Goal: Task Accomplishment & Management: Complete application form

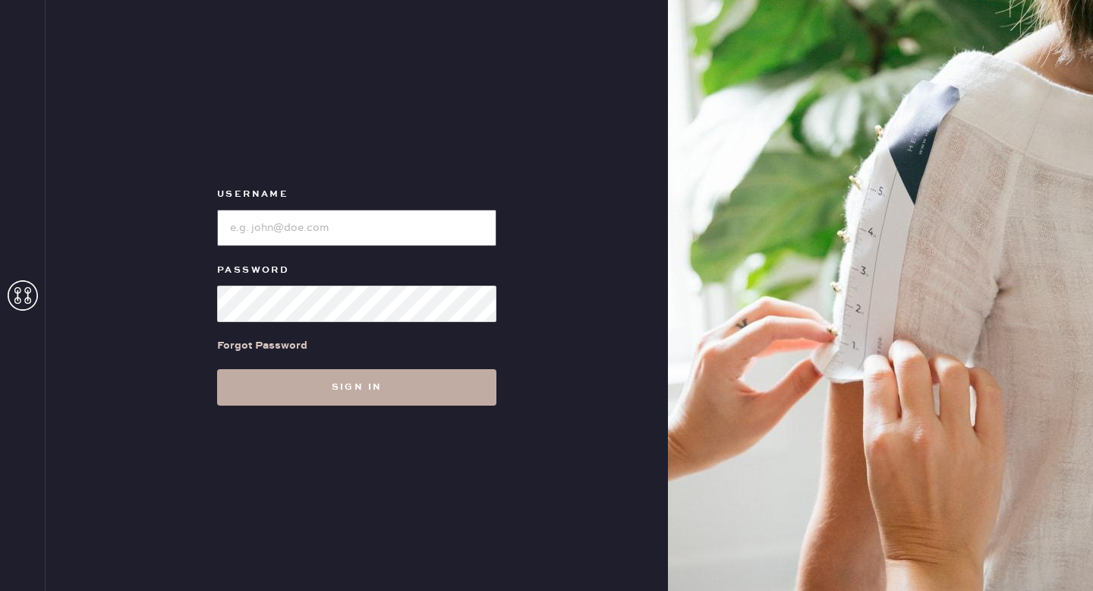
type input "reformationgoldcoastchicago"
click at [349, 383] on button "Sign in" at bounding box center [356, 387] width 279 height 36
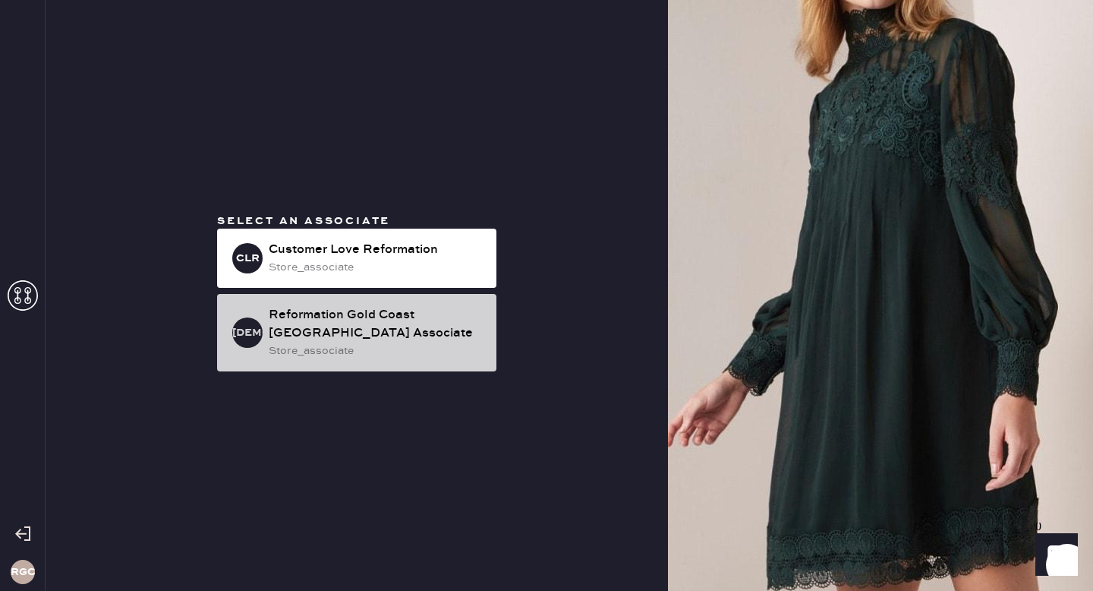
click at [351, 345] on div "store_associate" at bounding box center [377, 350] width 216 height 17
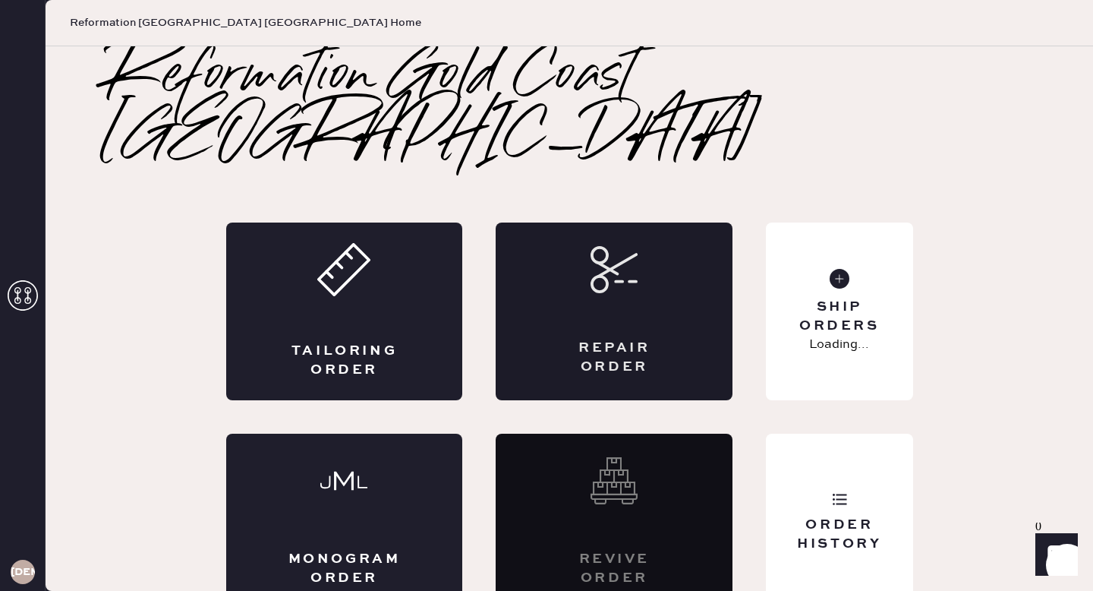
click at [573, 239] on div "Repair Order" at bounding box center [614, 311] width 237 height 178
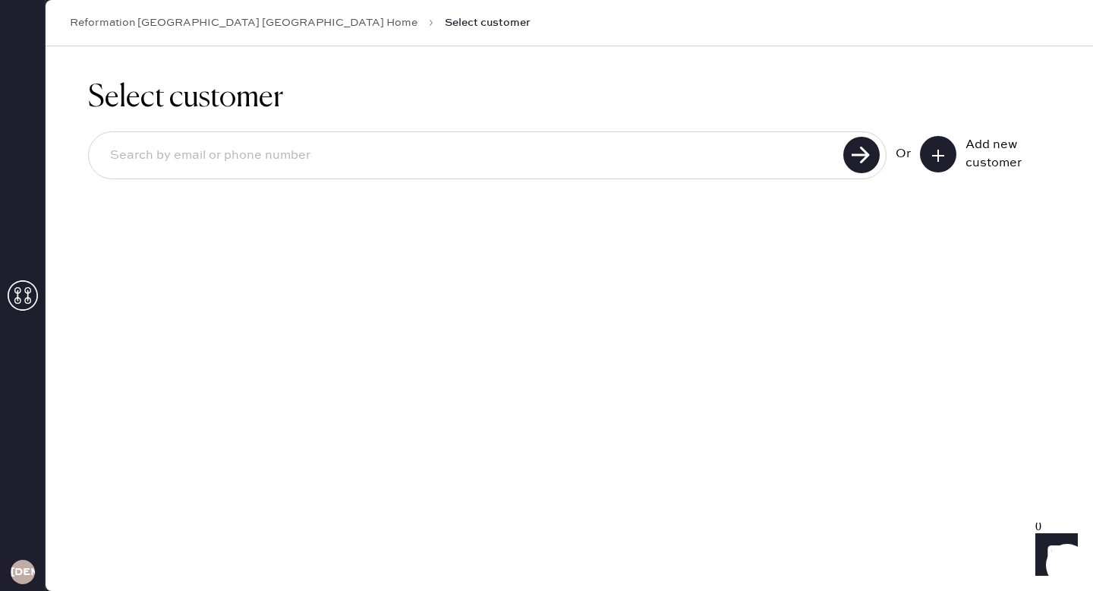
click at [475, 172] on input at bounding box center [468, 155] width 741 height 35
click at [940, 154] on use at bounding box center [938, 156] width 12 height 12
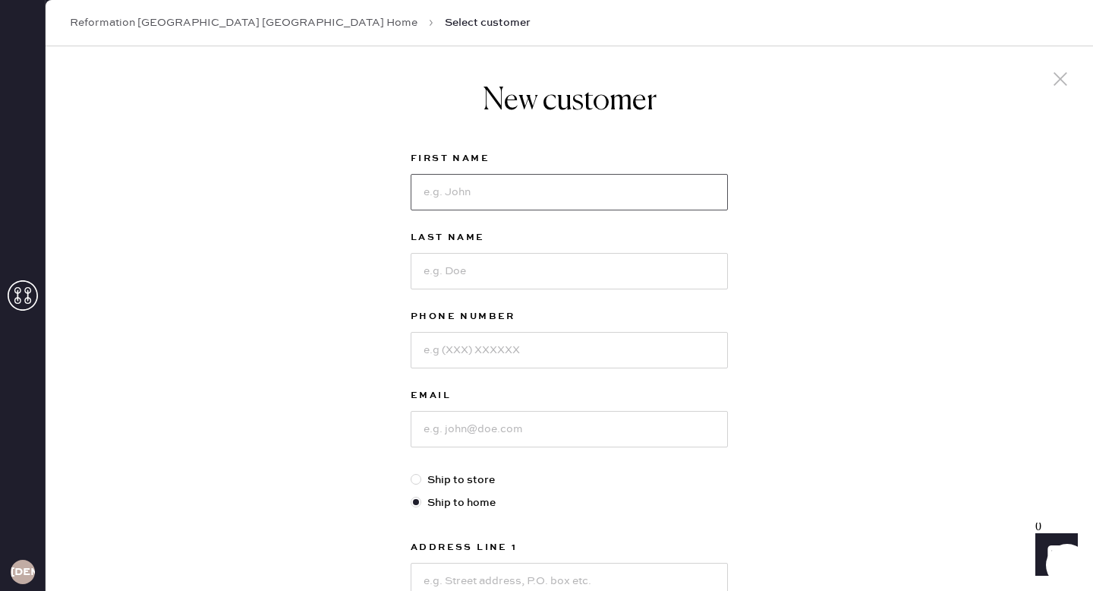
click at [449, 195] on input at bounding box center [569, 192] width 317 height 36
type input "[PERSON_NAME]"
click at [452, 272] on input at bounding box center [569, 271] width 317 height 36
type input "[PERSON_NAME]"
click at [496, 348] on input at bounding box center [569, 350] width 317 height 36
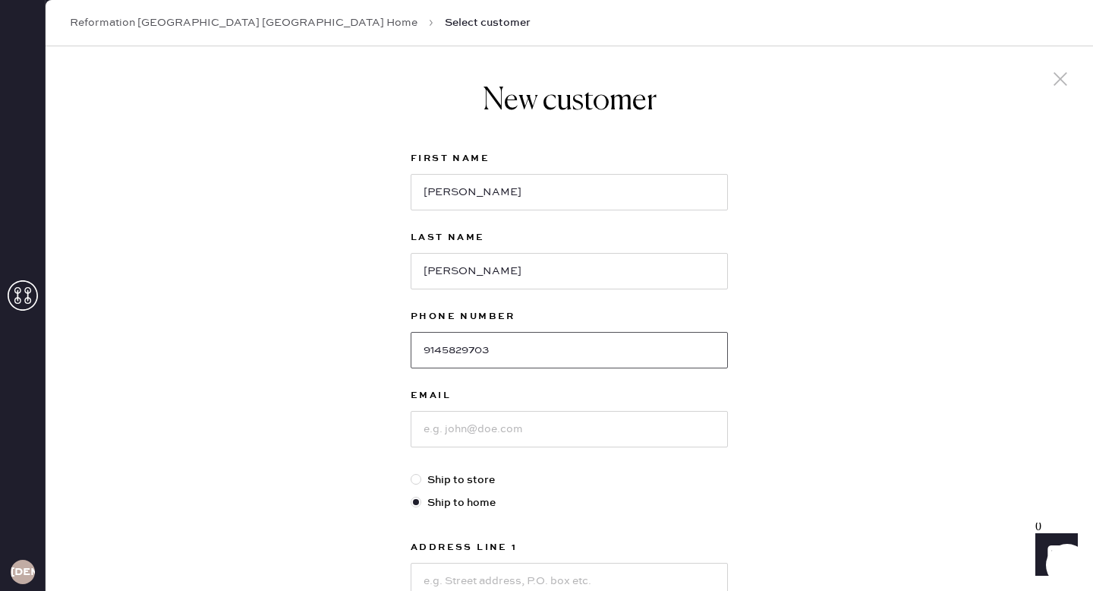
type input "9145829703"
click at [522, 431] on input at bounding box center [569, 429] width 317 height 36
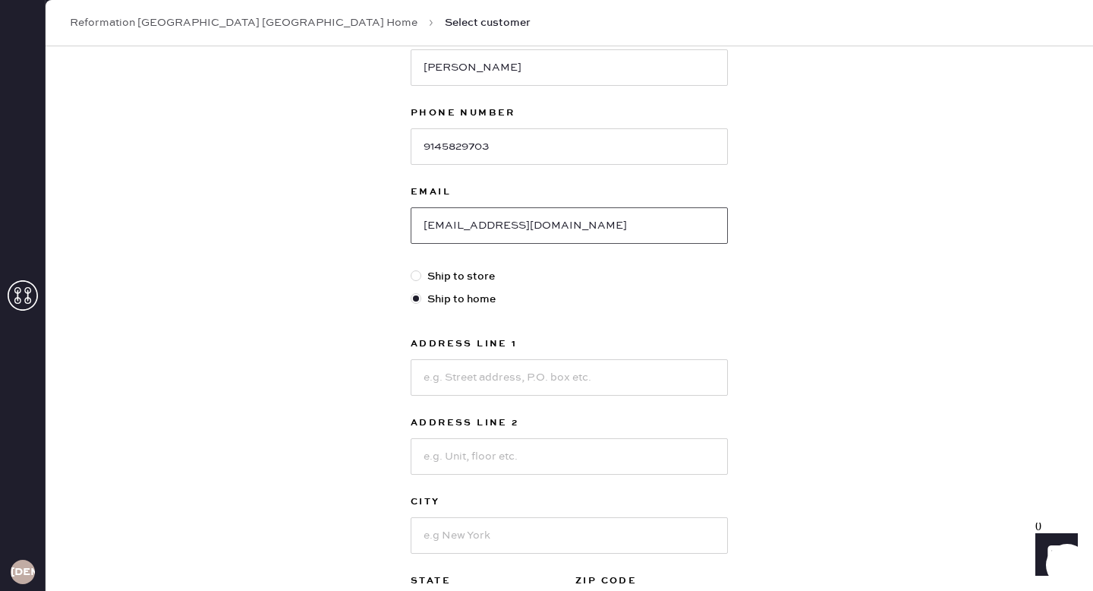
scroll to position [205, 0]
type input "[EMAIL_ADDRESS][DOMAIN_NAME]"
click at [602, 378] on input at bounding box center [569, 376] width 317 height 36
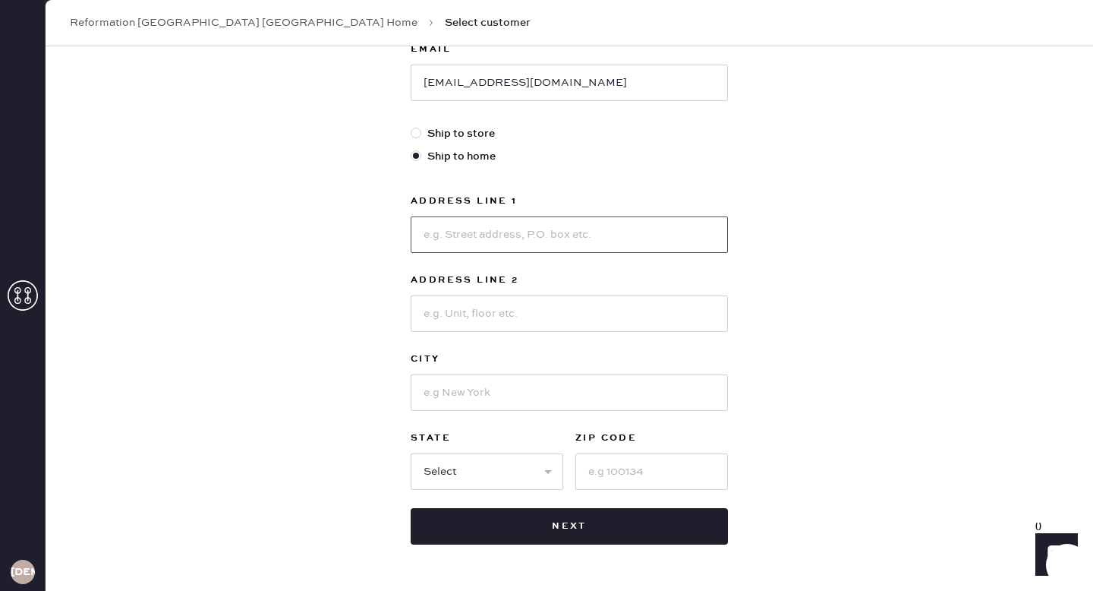
scroll to position [347, 0]
type input "[STREET_ADDRESS]"
click at [579, 313] on input at bounding box center [569, 313] width 317 height 36
type input "Unit 4111"
click at [554, 396] on input at bounding box center [569, 391] width 317 height 36
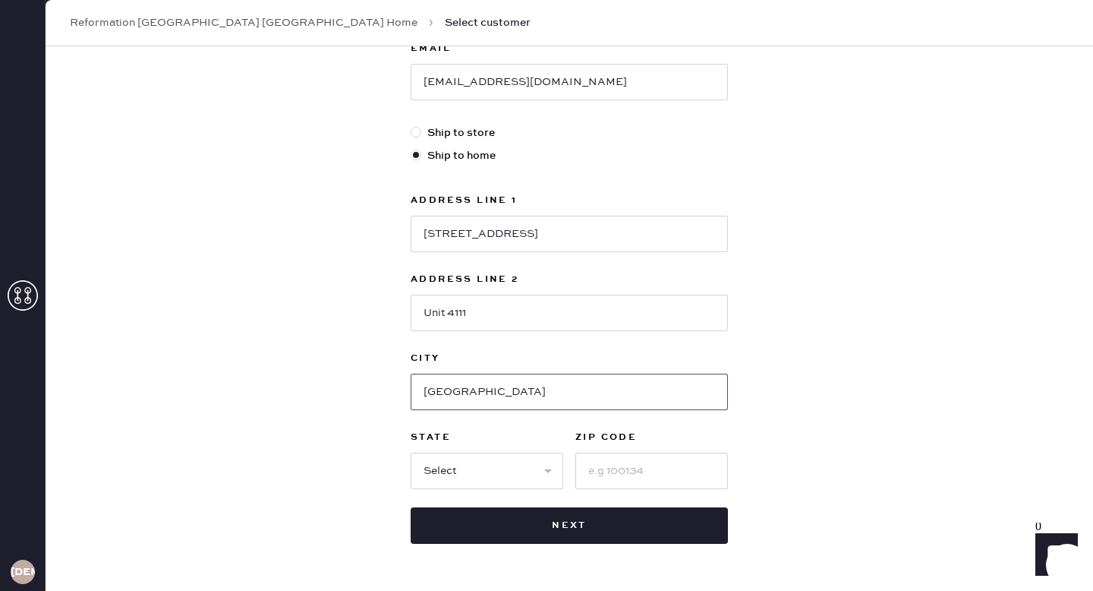
type input "[GEOGRAPHIC_DATA]"
click at [440, 472] on select "Select AK AL AR AZ CA CO CT [GEOGRAPHIC_DATA] DE FL [GEOGRAPHIC_DATA] HI [GEOGR…" at bounding box center [487, 470] width 153 height 36
select select "IL"
click at [656, 465] on input at bounding box center [651, 470] width 153 height 36
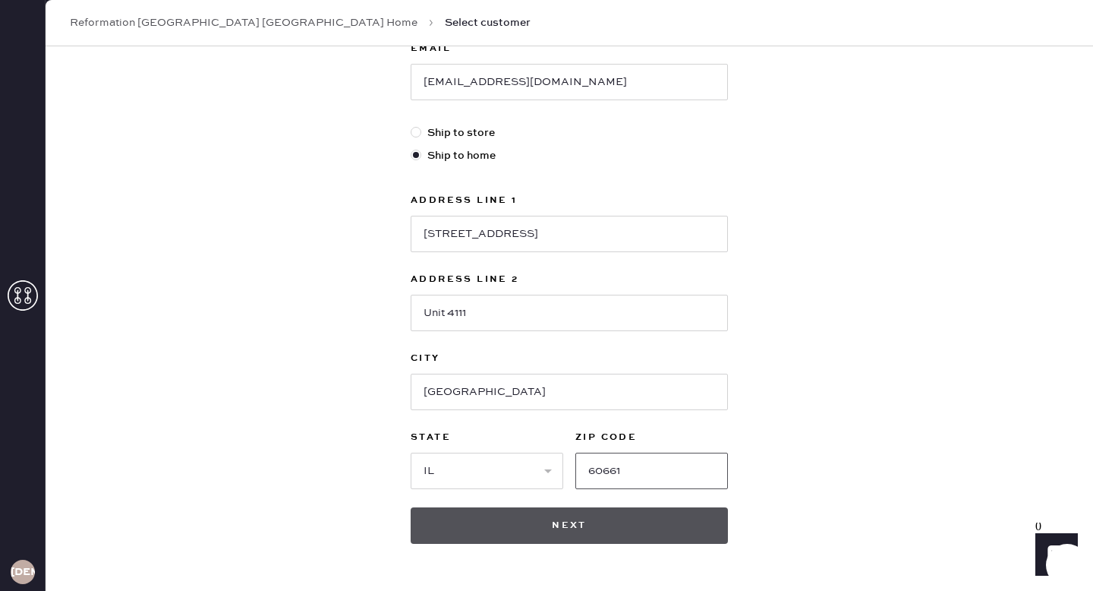
type input "60661"
click at [622, 530] on button "Next" at bounding box center [569, 525] width 317 height 36
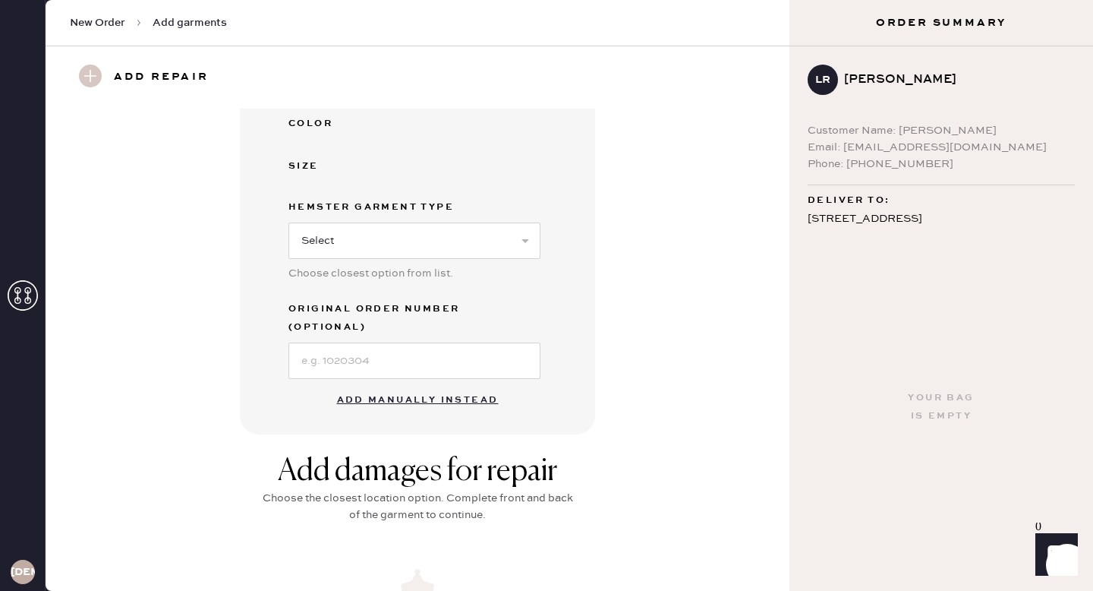
scroll to position [298, 0]
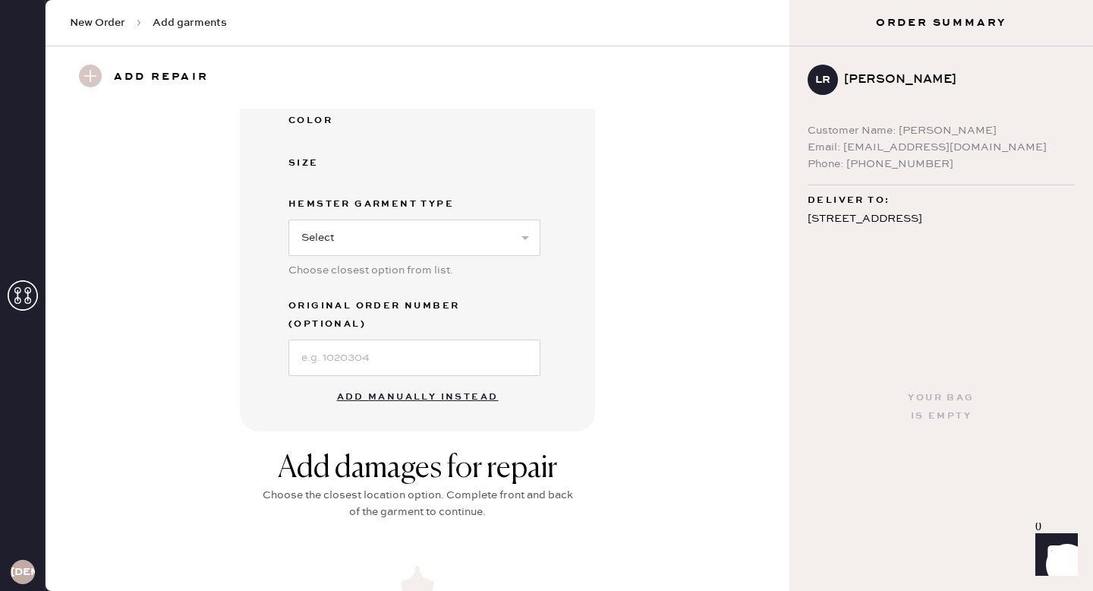
click at [422, 382] on button "Add manually instead" at bounding box center [418, 397] width 180 height 30
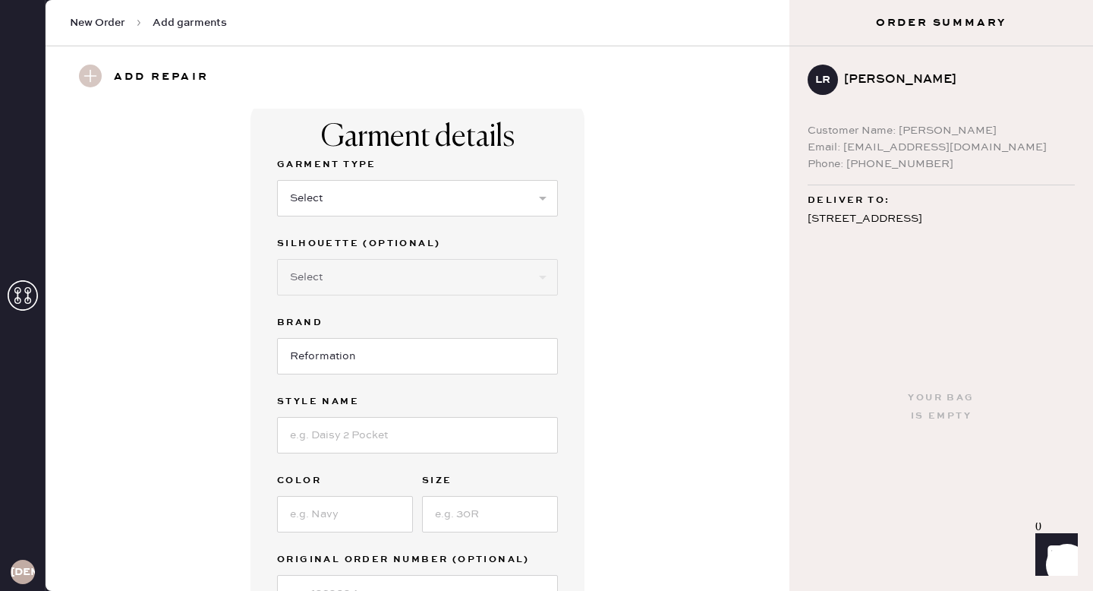
scroll to position [0, 0]
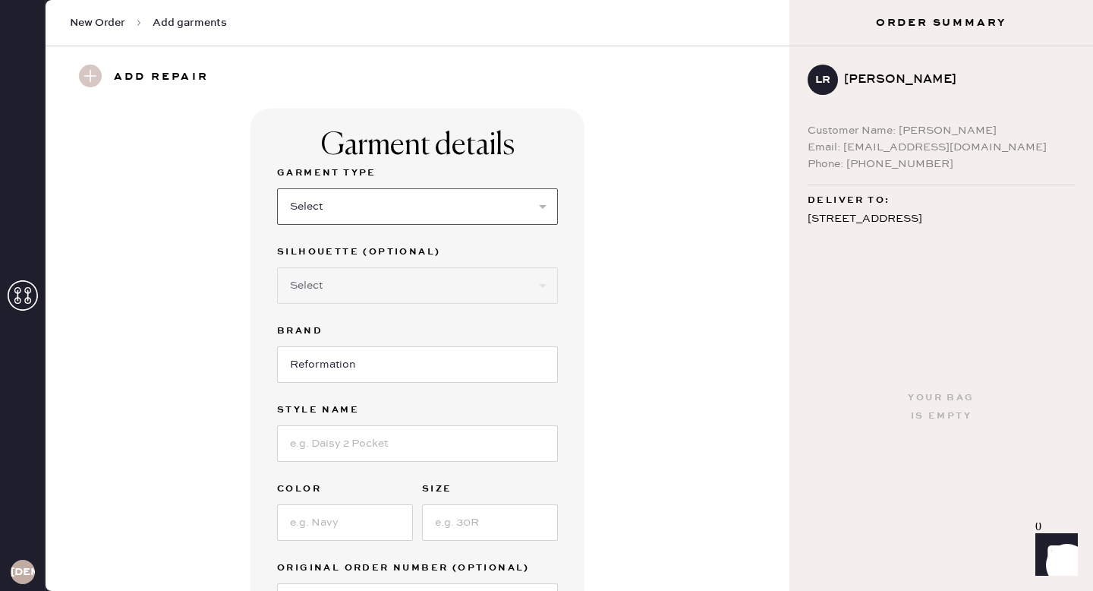
click at [421, 216] on select "Select Basic Skirt Jeans Leggings Pants Shorts Basic Sleeved Dress Basic Sleeve…" at bounding box center [417, 206] width 281 height 36
select select "2"
click at [405, 276] on select "Select Shorts Cropped Flare Boot Cut Straight Skinny Other" at bounding box center [417, 285] width 281 height 36
click at [354, 436] on input at bounding box center [417, 443] width 281 height 36
type input "[PERSON_NAME] High Rise Slouchy Wide Leg Jeans"
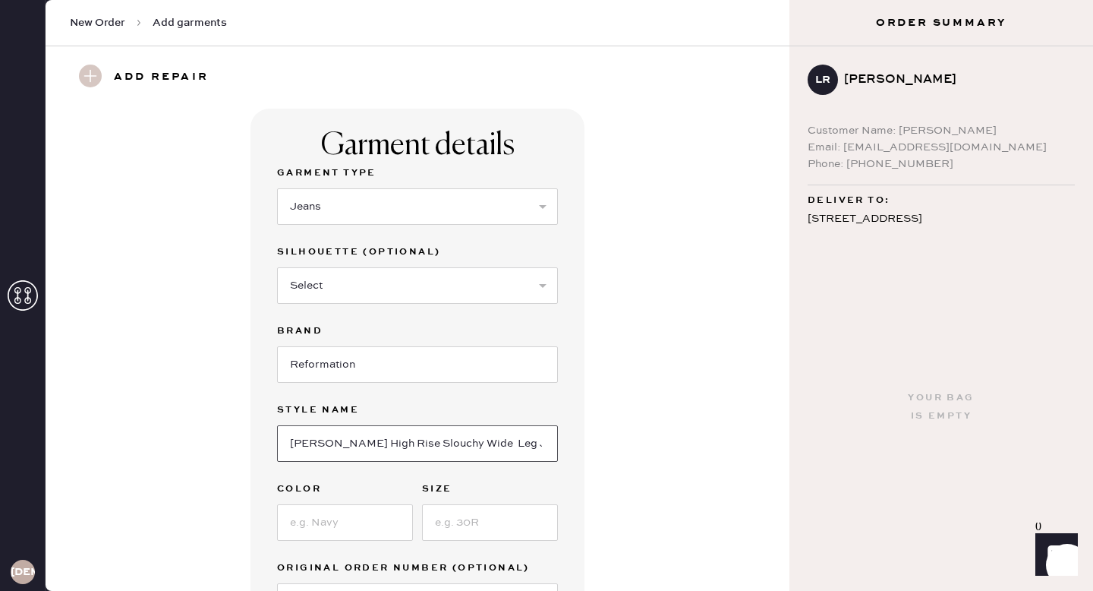
scroll to position [65, 0]
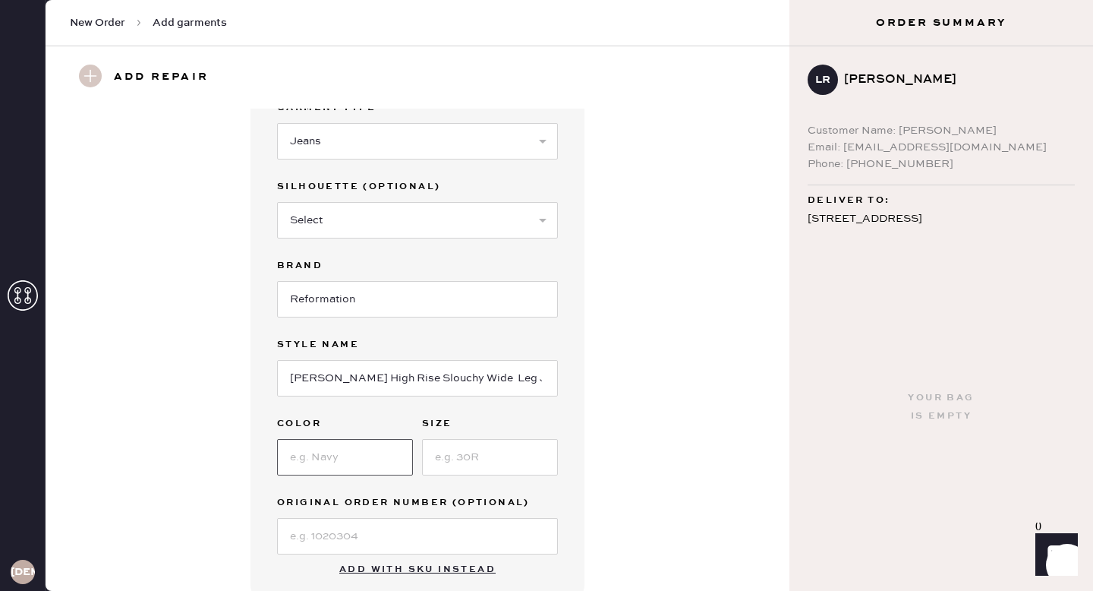
click at [312, 458] on input at bounding box center [345, 457] width 136 height 36
type input "[PERSON_NAME]"
click at [483, 458] on input at bounding box center [490, 457] width 136 height 36
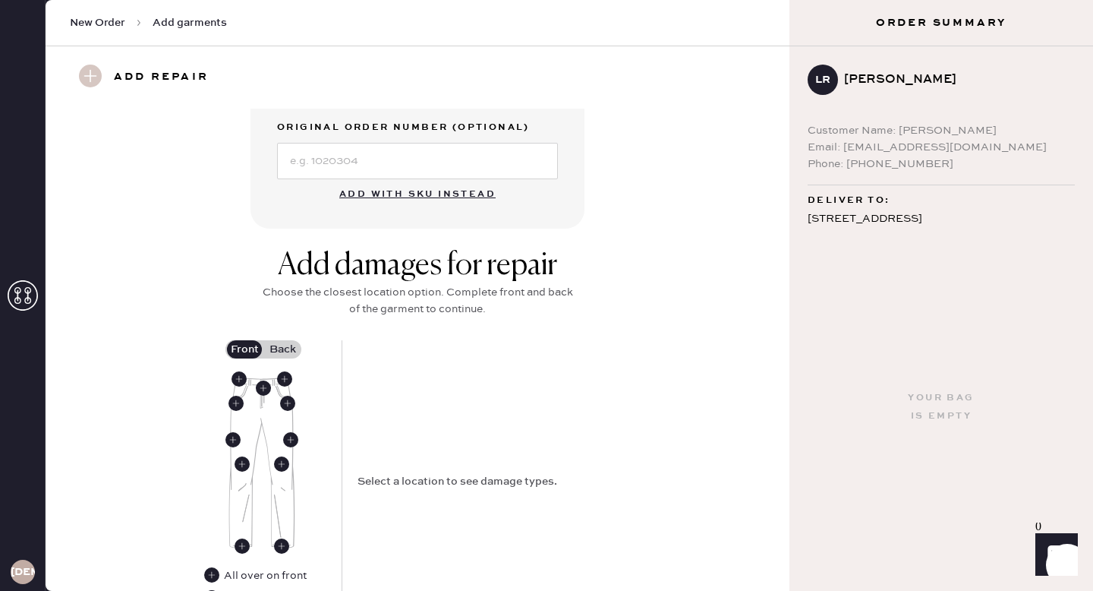
scroll to position [455, 0]
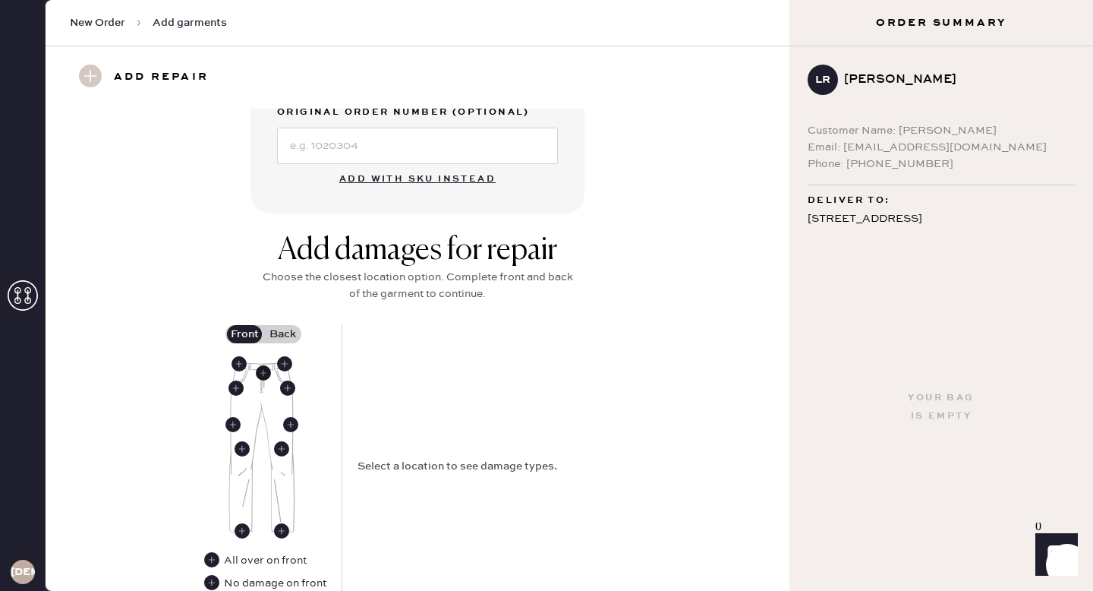
type input "23"
click at [264, 374] on use at bounding box center [263, 372] width 15 height 15
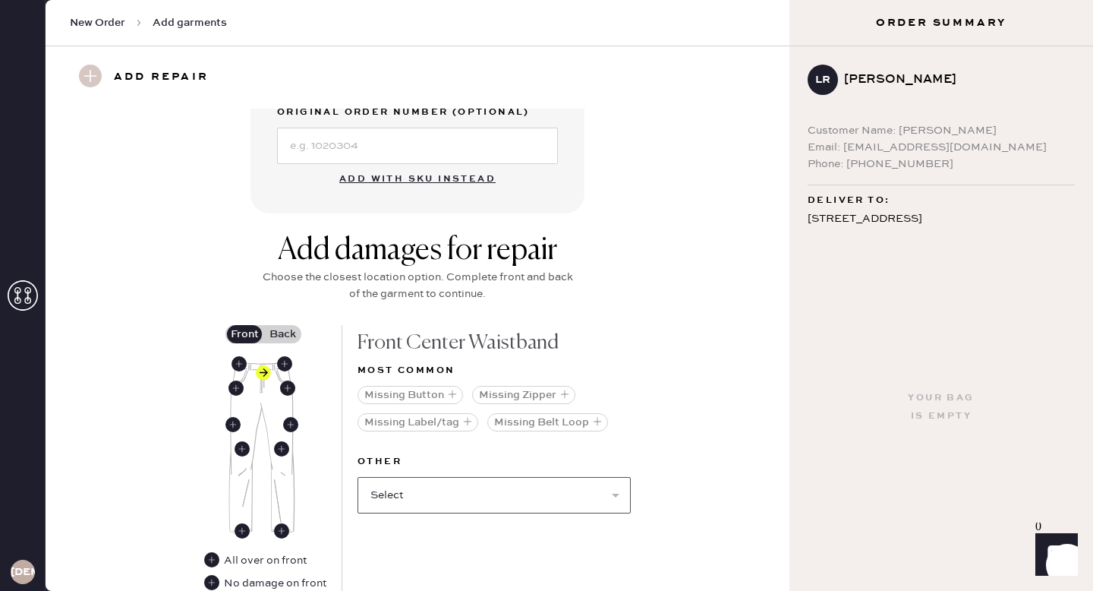
click at [477, 500] on select "Select Broken / Ripped Hem Broken Beads Broken Belt Loop Broken Button Broken E…" at bounding box center [494, 495] width 273 height 36
select select "1740"
select select
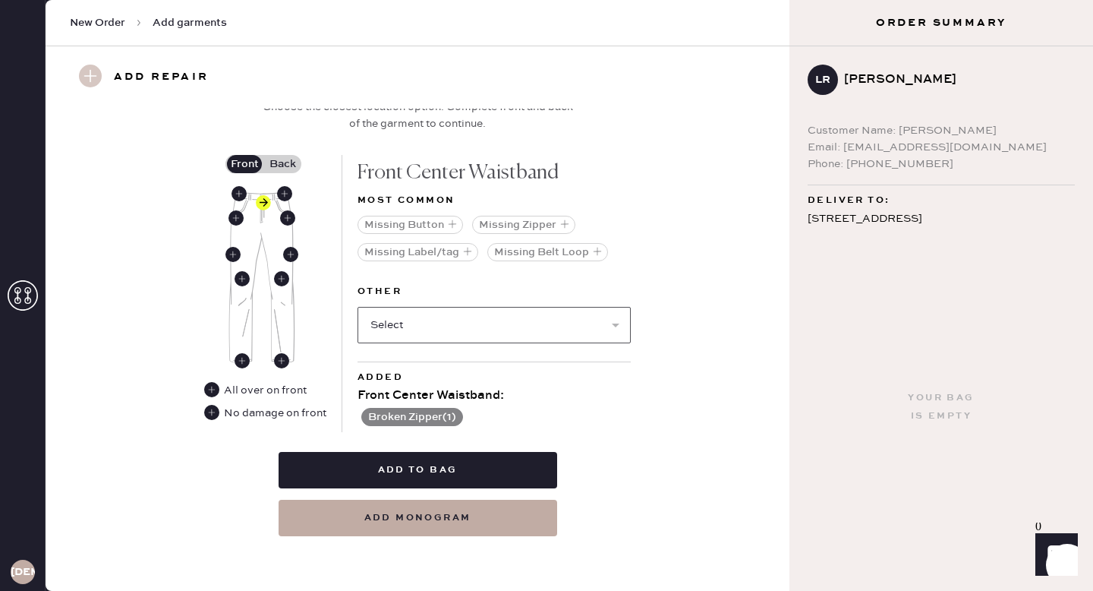
scroll to position [625, 0]
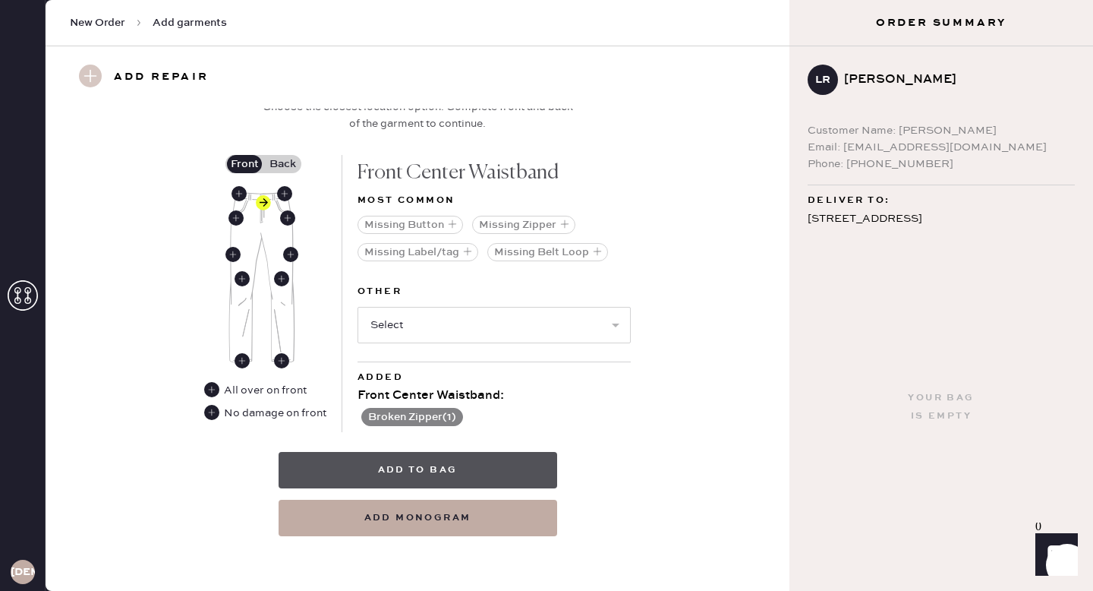
click at [448, 462] on button "Add to bag" at bounding box center [418, 470] width 279 height 36
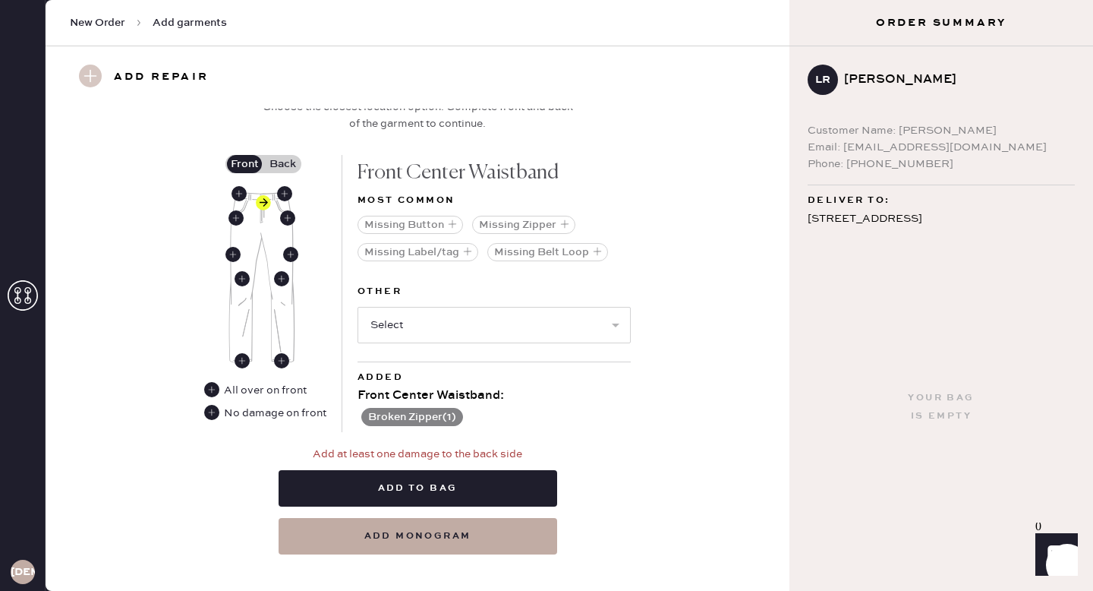
click at [272, 161] on label "Back" at bounding box center [282, 164] width 38 height 18
click at [282, 164] on input "Back" at bounding box center [282, 164] width 0 height 0
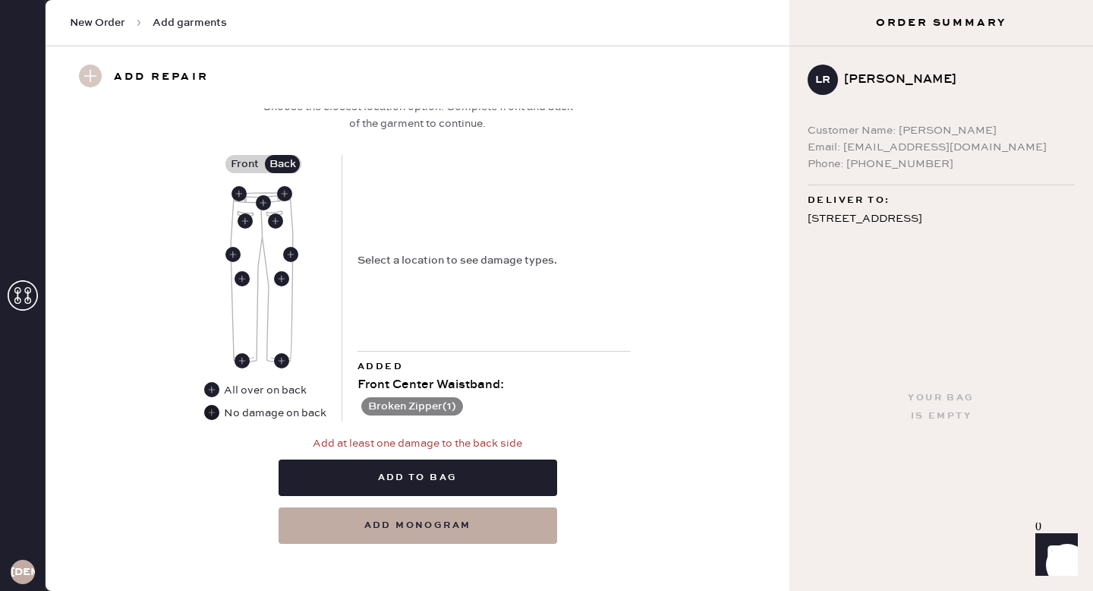
click at [206, 411] on use at bounding box center [211, 412] width 15 height 15
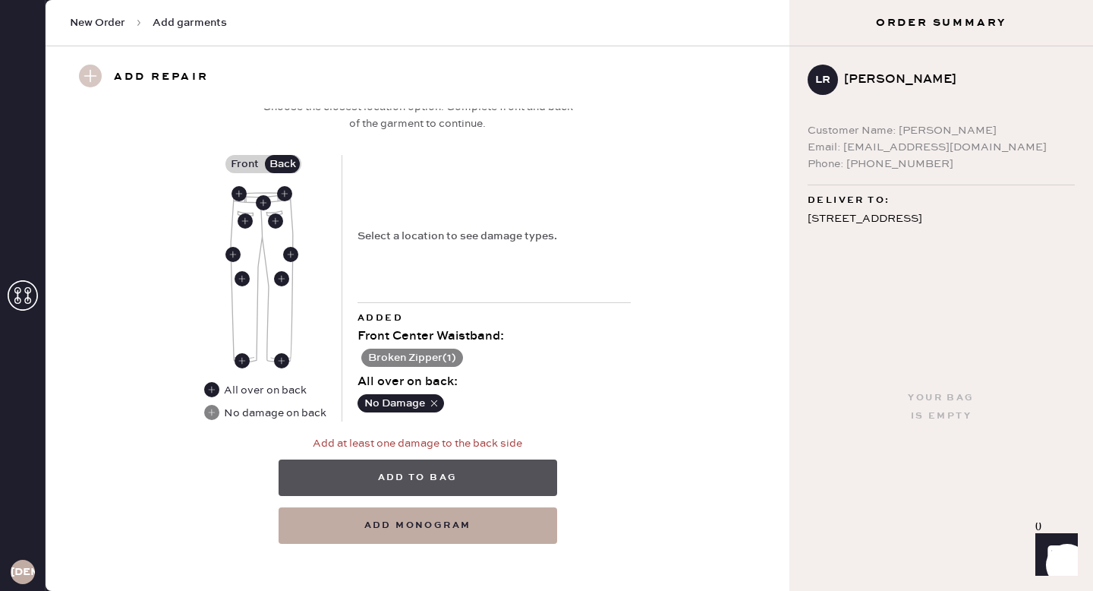
click at [474, 480] on button "Add to bag" at bounding box center [418, 477] width 279 height 36
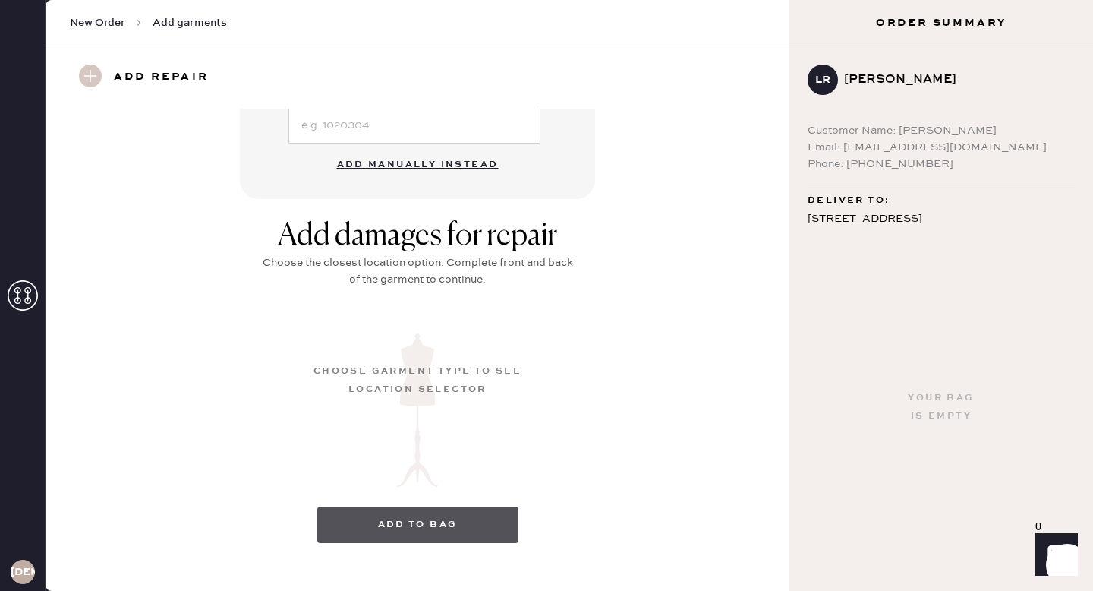
scroll to position [156, 0]
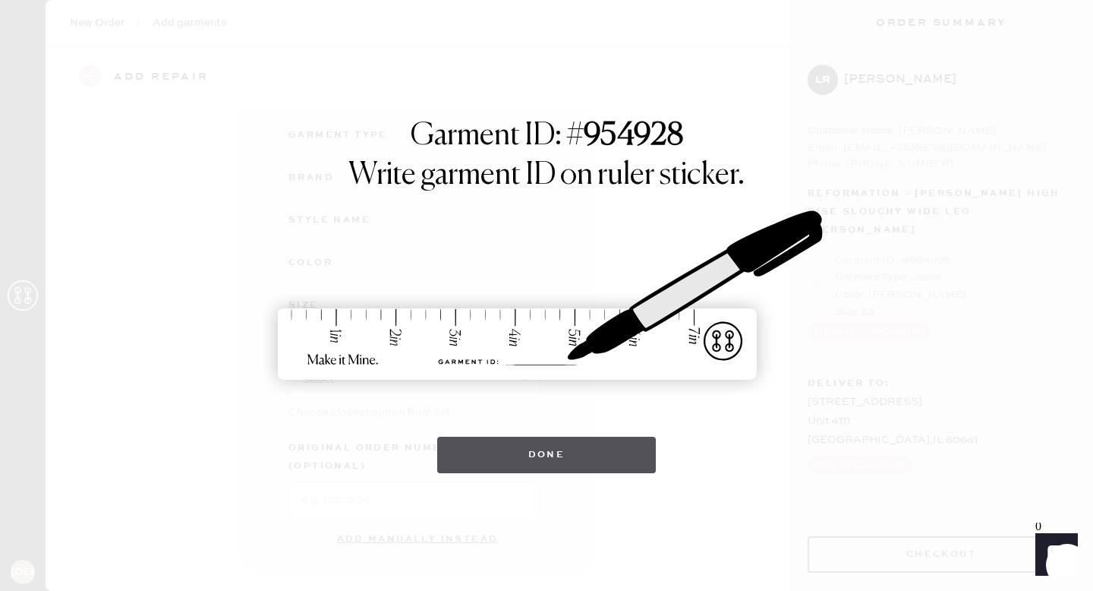
click at [588, 448] on button "Done" at bounding box center [546, 454] width 219 height 36
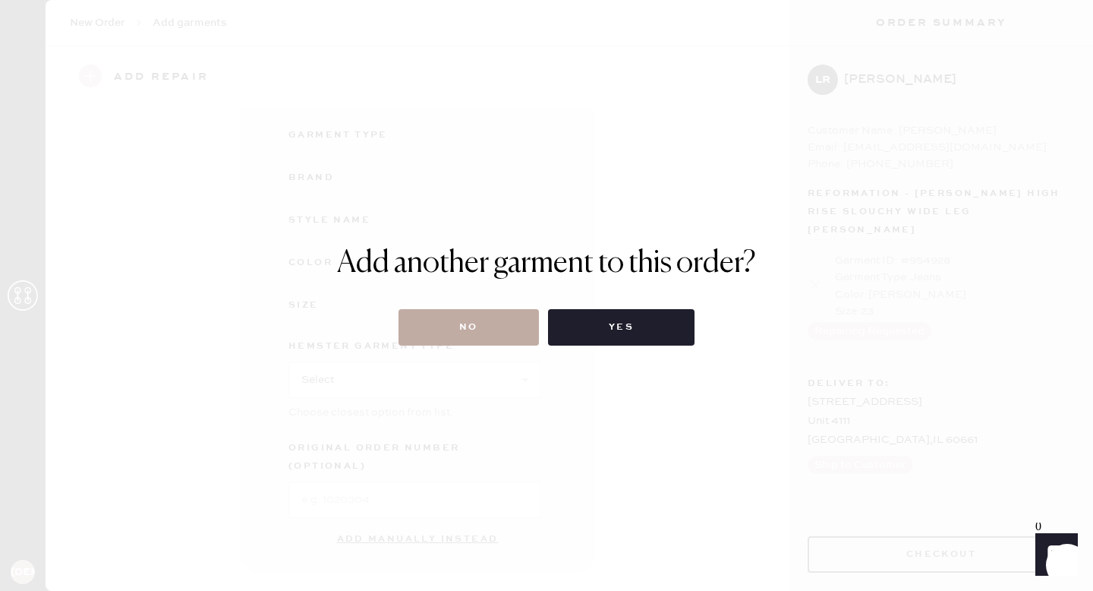
click at [509, 330] on button "No" at bounding box center [469, 327] width 140 height 36
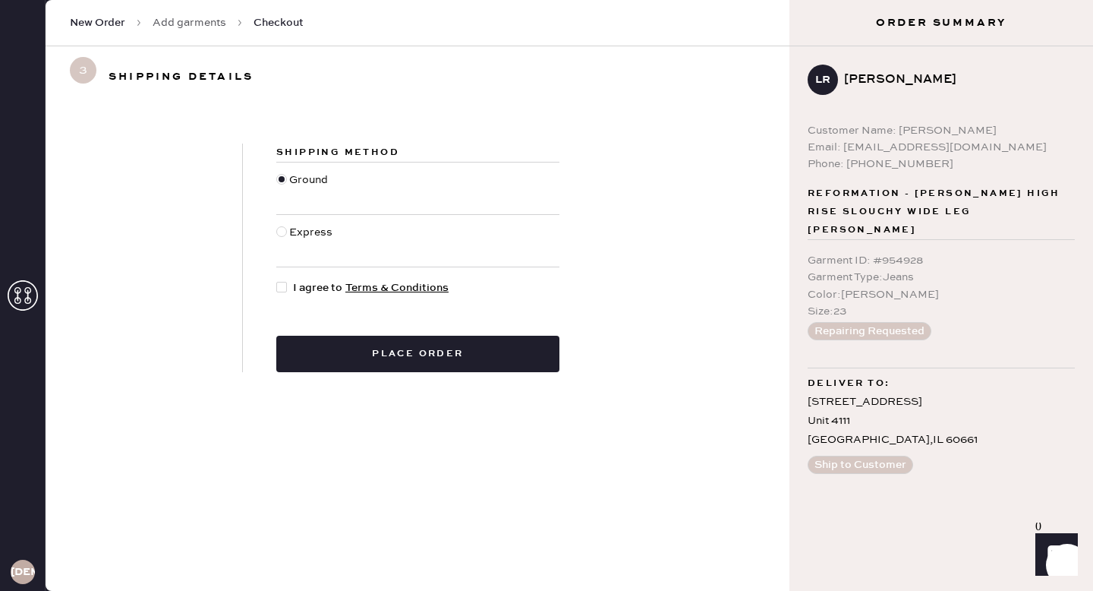
click at [284, 286] on div at bounding box center [281, 287] width 11 height 11
click at [277, 280] on input "I agree to Terms & Conditions" at bounding box center [276, 279] width 1 height 1
checkbox input "true"
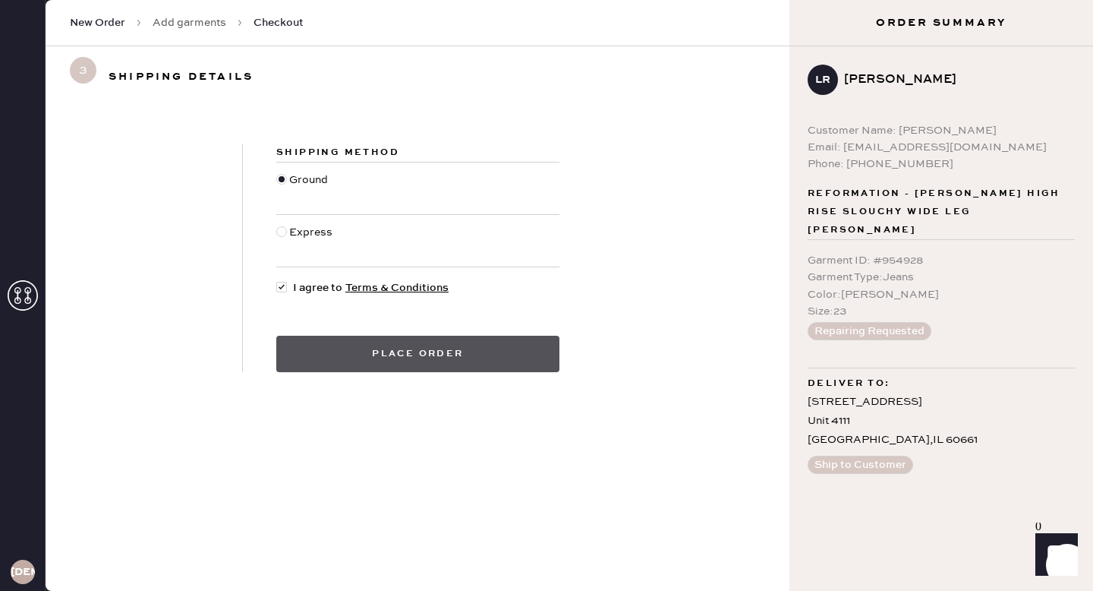
click at [336, 354] on button "Place order" at bounding box center [417, 354] width 283 height 36
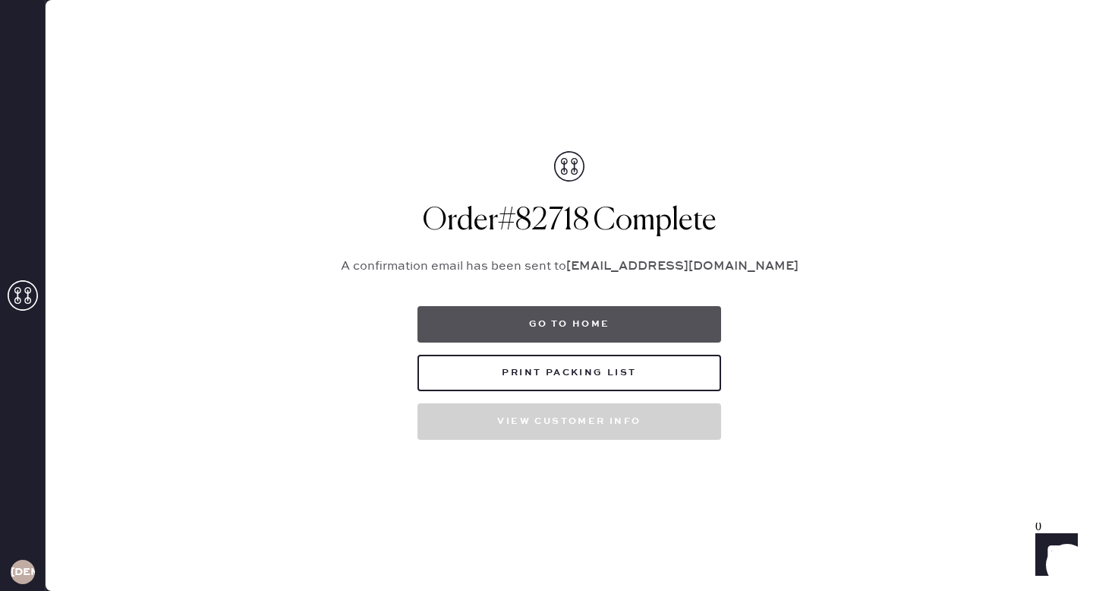
click at [606, 327] on button "Go to home" at bounding box center [569, 324] width 304 height 36
